Goal: Task Accomplishment & Management: Manage account settings

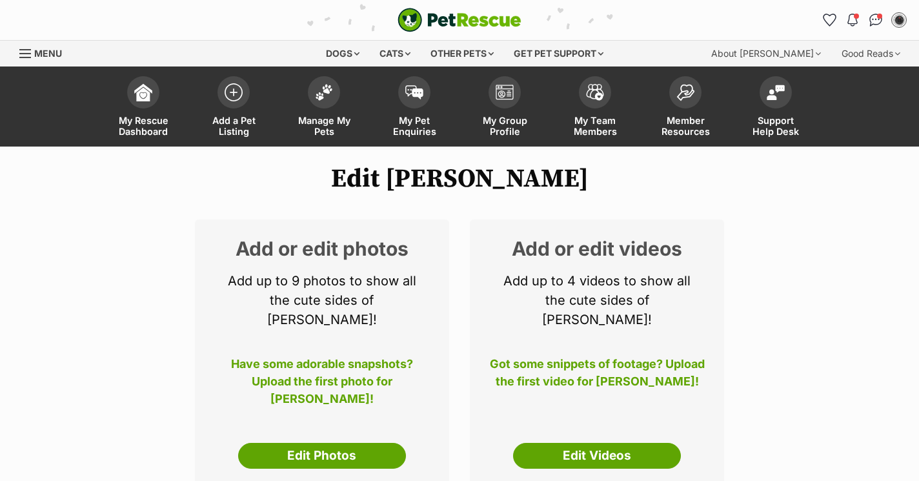
select select
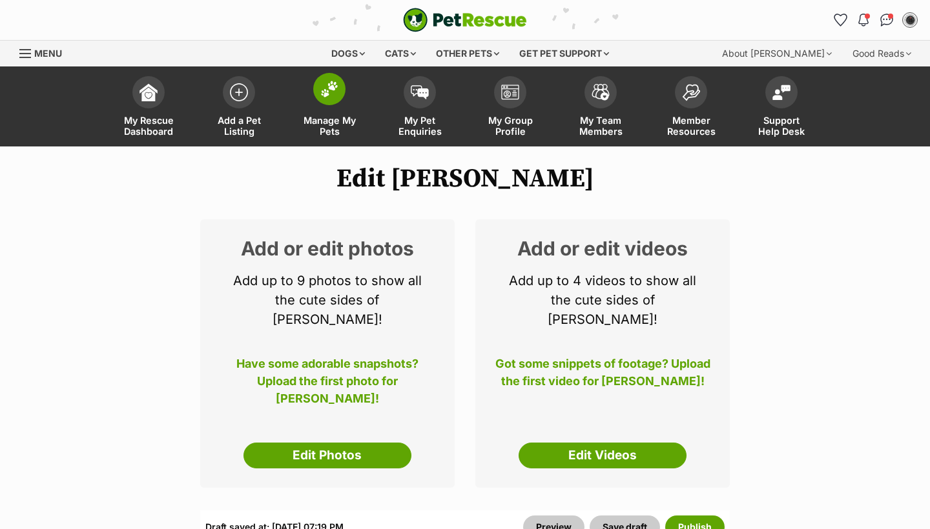
click at [342, 125] on span "Manage My Pets" at bounding box center [329, 126] width 58 height 22
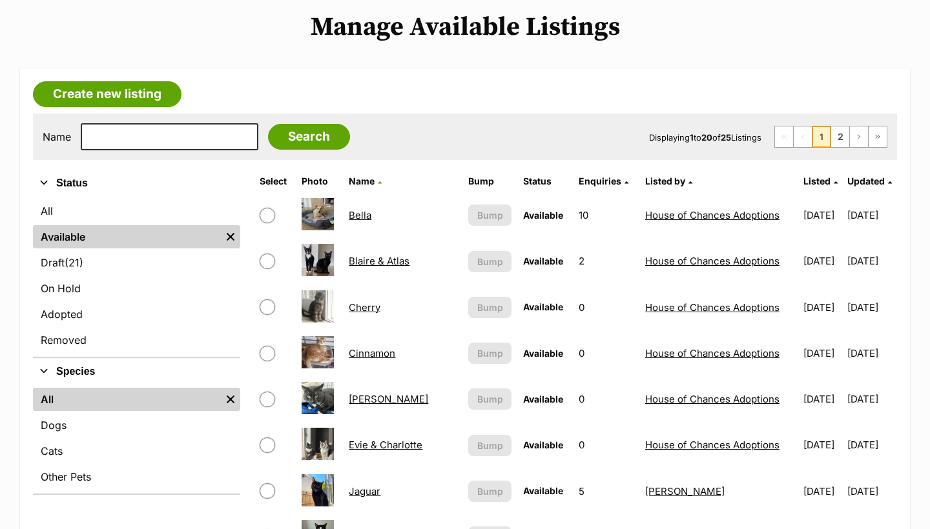
scroll to position [101, 0]
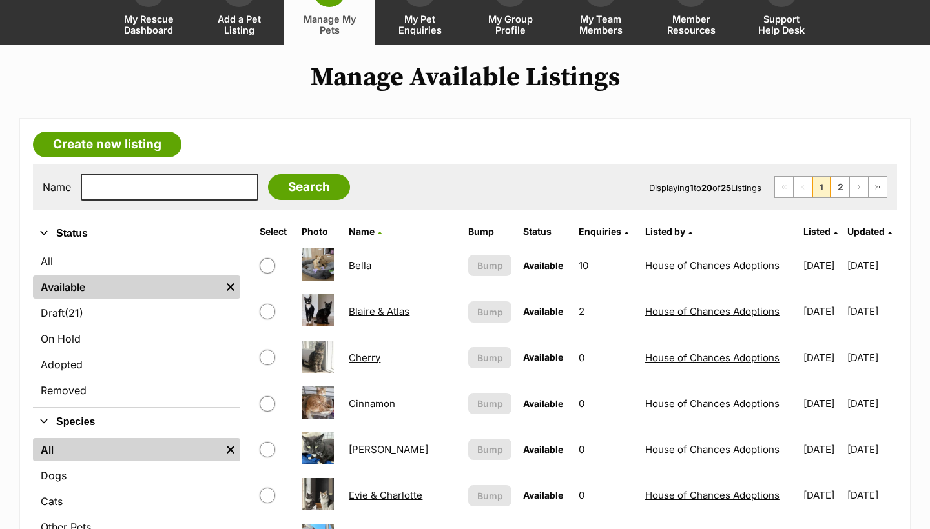
click at [114, 302] on ul "All Available Remove filter Draft (21) Items On Hold Adopted Removed" at bounding box center [136, 327] width 207 height 160
click at [111, 316] on link "Draft (21) Items" at bounding box center [136, 313] width 207 height 23
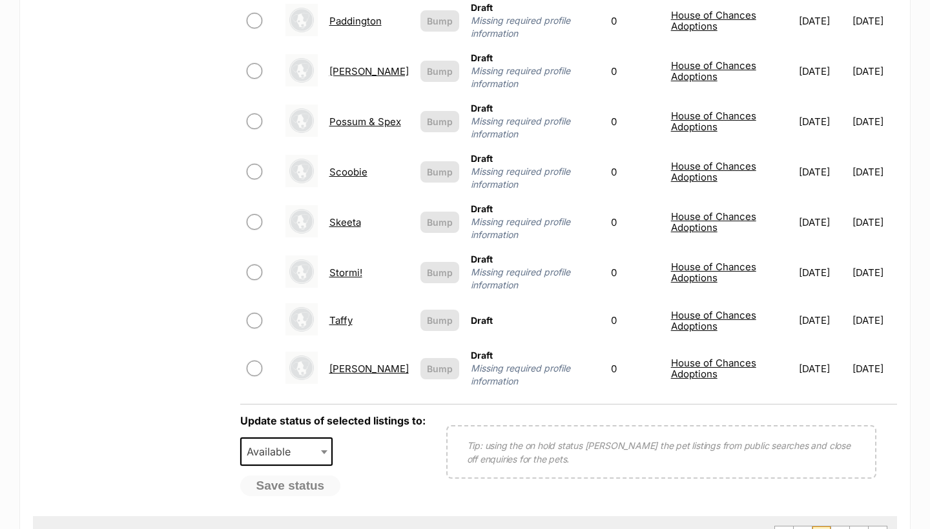
scroll to position [963, 0]
click at [347, 267] on link "Stormi!" at bounding box center [345, 273] width 33 height 12
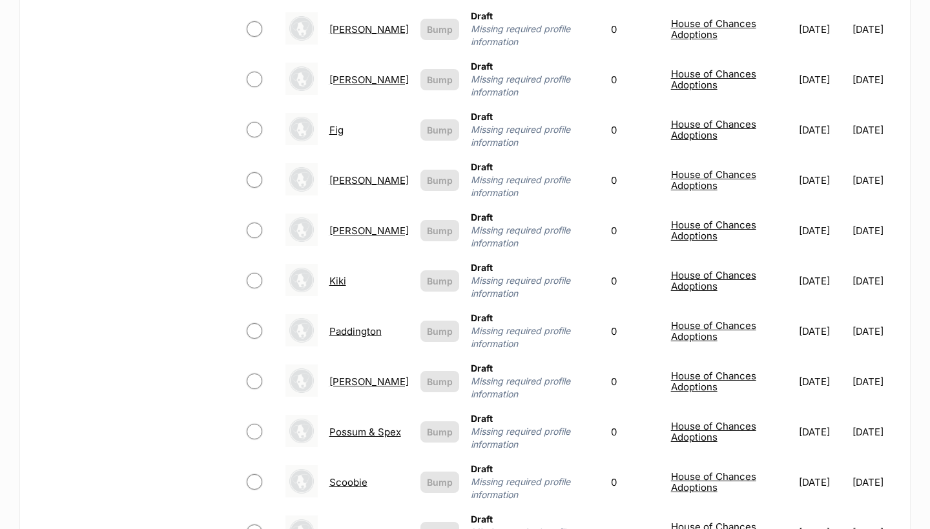
scroll to position [383, 0]
